Goal: Find specific page/section: Find specific page/section

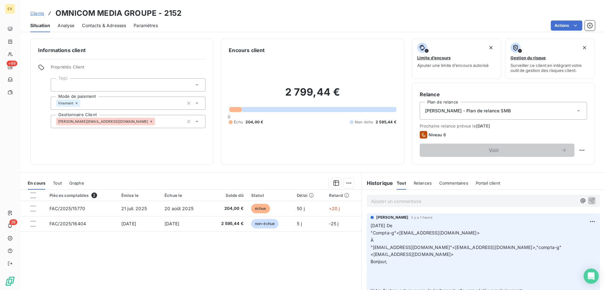
click at [34, 14] on span "Clients" at bounding box center [37, 13] width 14 height 5
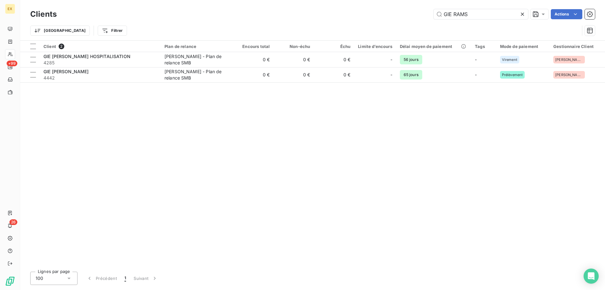
drag, startPoint x: 462, startPoint y: 14, endPoint x: 413, endPoint y: 18, distance: 48.9
click at [413, 18] on div "GIE RAMS Actions" at bounding box center [329, 14] width 530 height 10
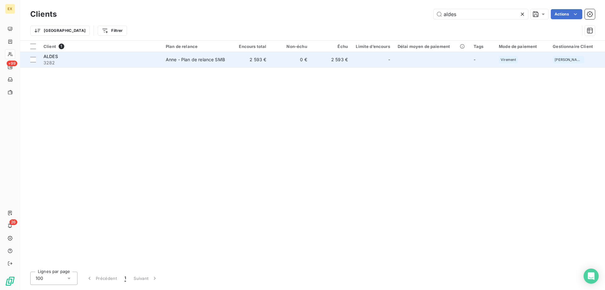
type input "aldes"
click at [140, 63] on span "3282" at bounding box center [100, 63] width 115 height 6
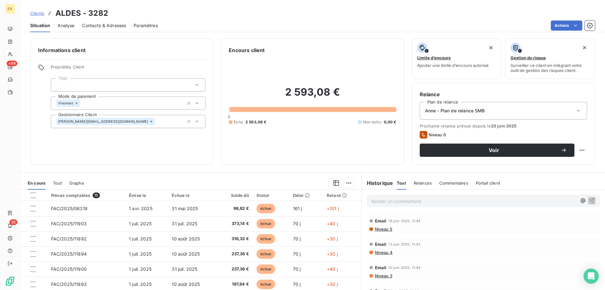
click at [392, 200] on p "Ajouter un commentaire ﻿" at bounding box center [473, 201] width 205 height 8
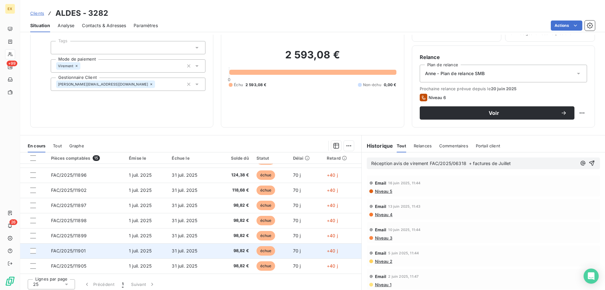
scroll to position [40, 0]
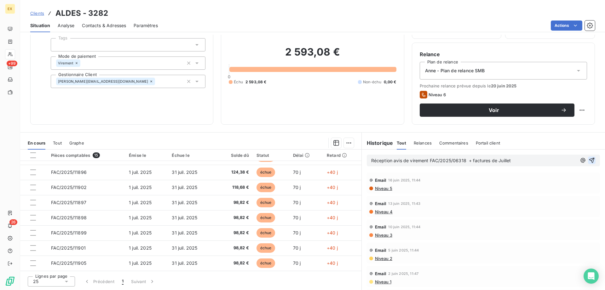
click at [588, 159] on icon "button" at bounding box center [591, 160] width 6 height 6
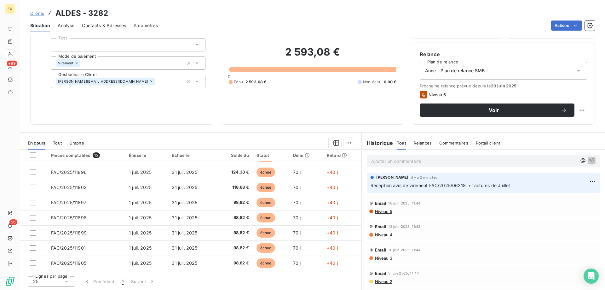
click at [34, 14] on span "Clients" at bounding box center [37, 13] width 14 height 5
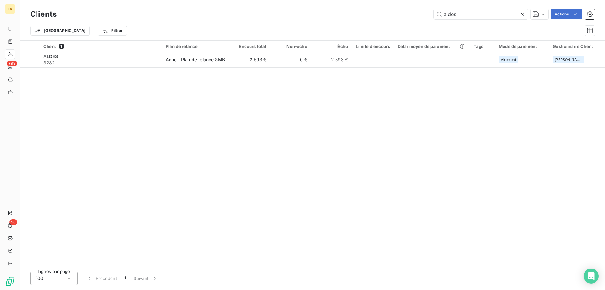
drag, startPoint x: 461, startPoint y: 14, endPoint x: 427, endPoint y: 16, distance: 34.4
click at [427, 16] on div "aldes Actions" at bounding box center [329, 14] width 530 height 10
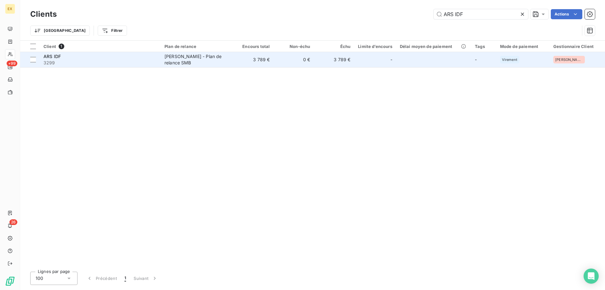
type input "ARS IDF"
click at [137, 59] on div "ARS IDF" at bounding box center [99, 56] width 113 height 6
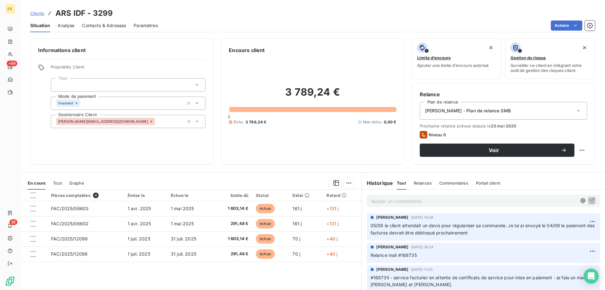
click at [391, 201] on p "Ajouter un commentaire ﻿" at bounding box center [473, 201] width 205 height 8
